Goal: Task Accomplishment & Management: Manage account settings

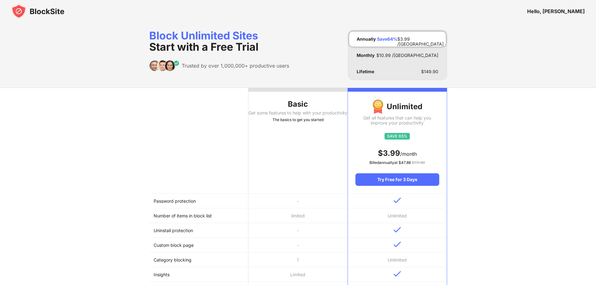
click at [33, 12] on img at bounding box center [37, 11] width 53 height 15
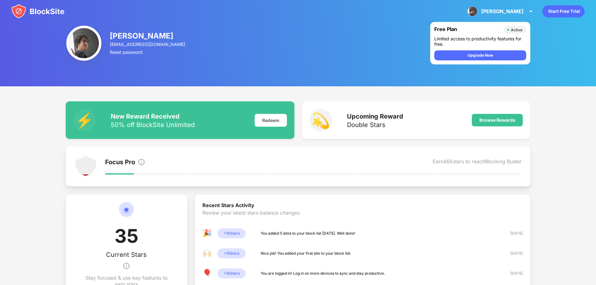
click at [60, 12] on img at bounding box center [37, 11] width 53 height 15
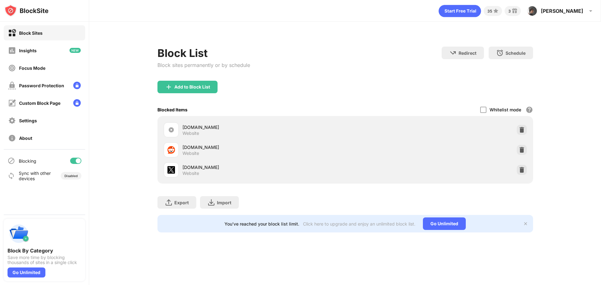
click at [518, 168] on img at bounding box center [521, 170] width 6 height 6
